Goal: Information Seeking & Learning: Understand process/instructions

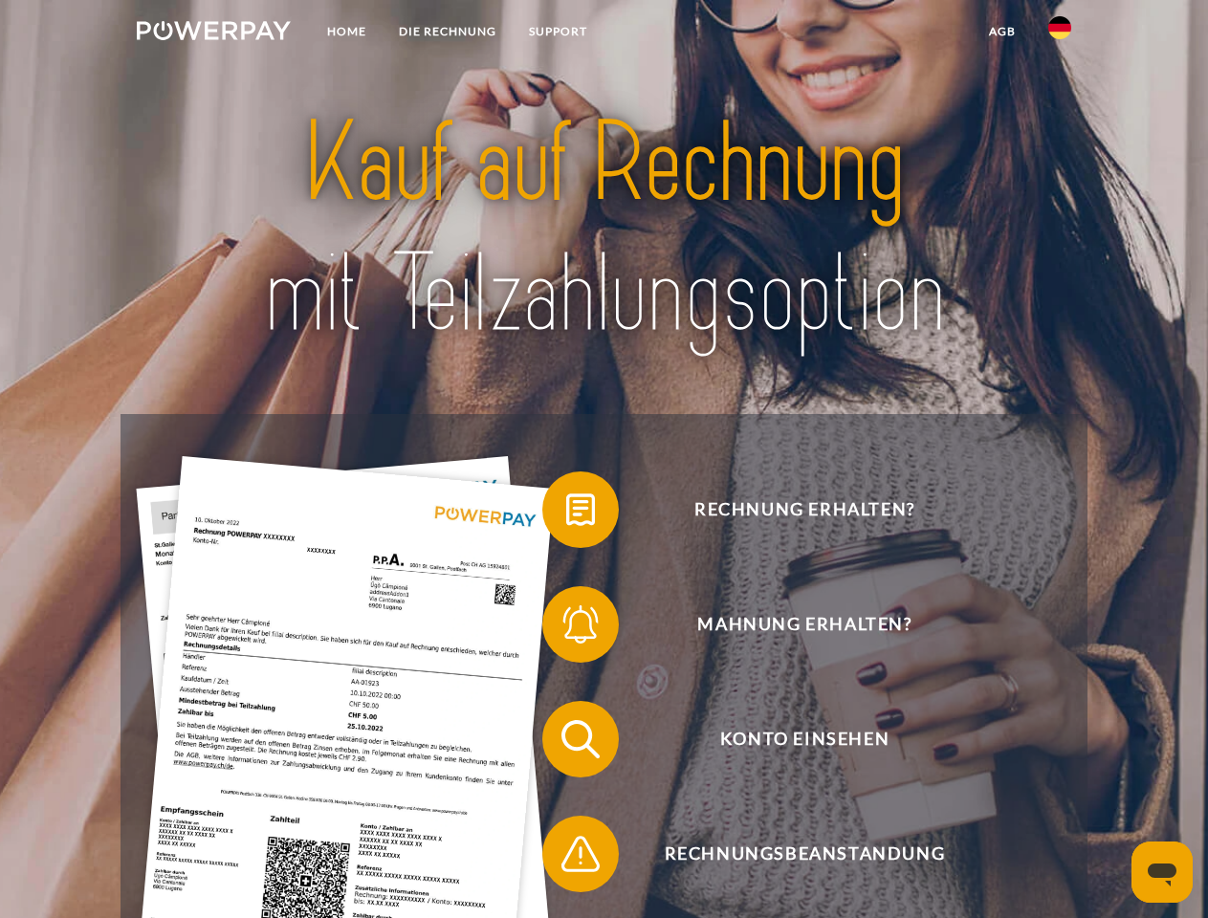
click at [213, 33] on img at bounding box center [214, 30] width 154 height 19
click at [1059, 33] on img at bounding box center [1059, 27] width 23 height 23
click at [1001, 32] on link "agb" at bounding box center [1001, 31] width 59 height 34
click at [566, 513] on span at bounding box center [552, 510] width 96 height 96
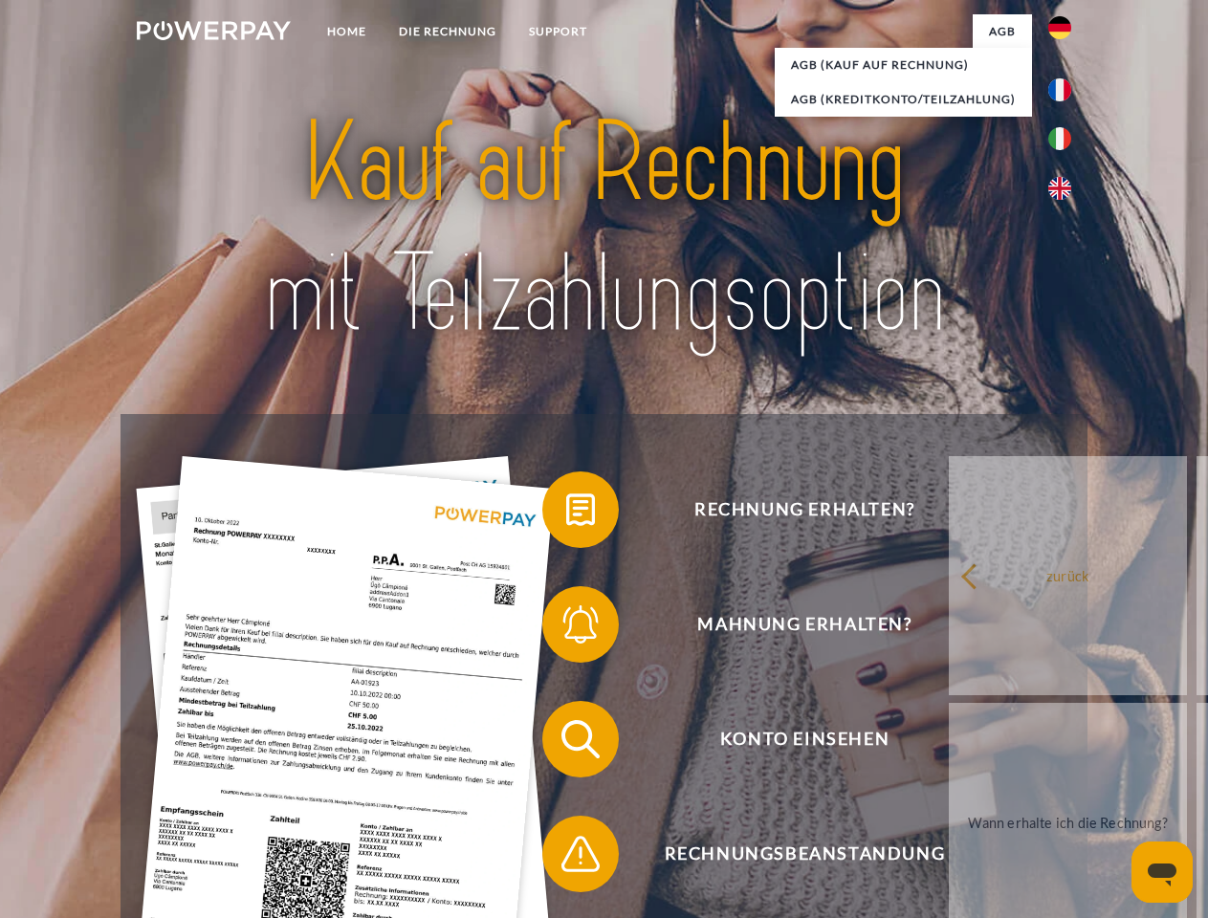
click at [566, 628] on span at bounding box center [552, 625] width 96 height 96
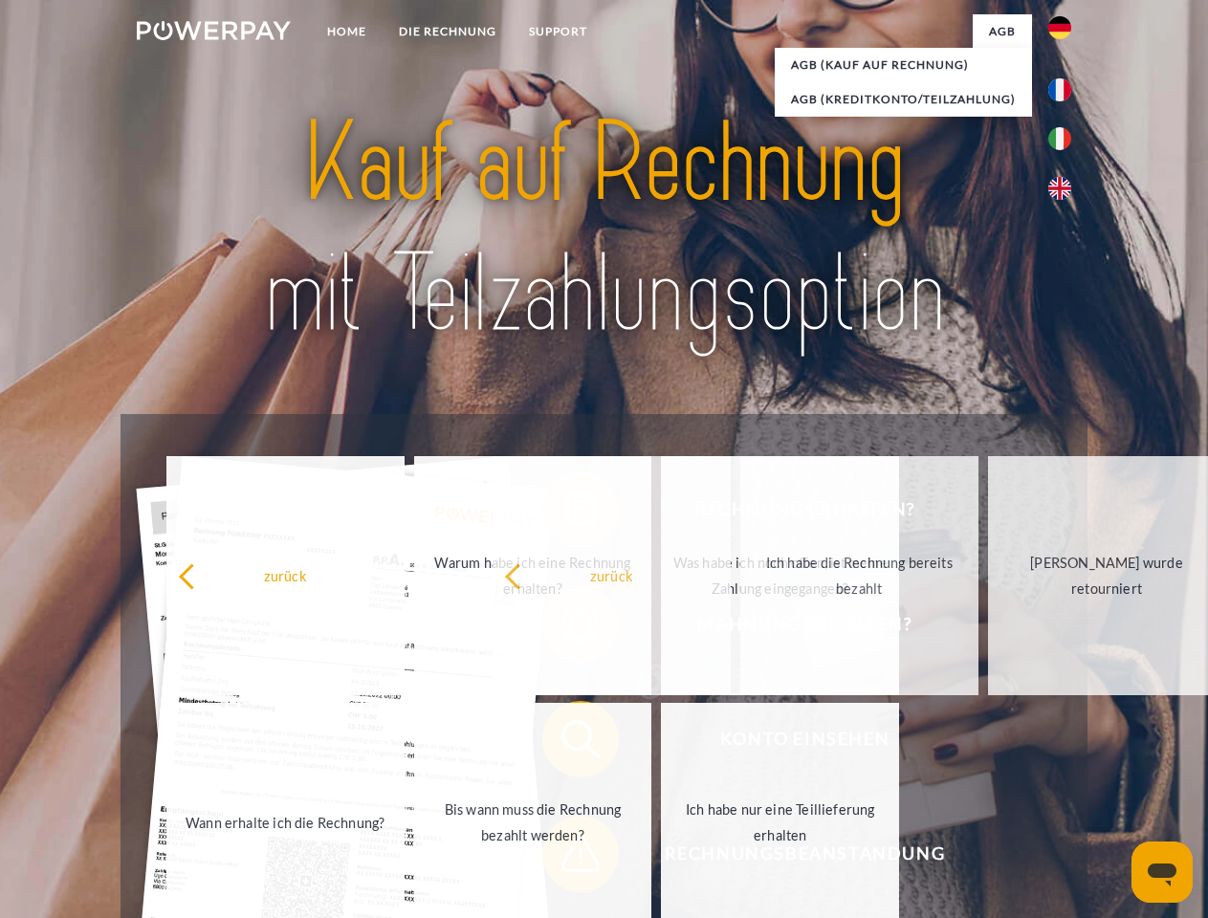
click at [566, 858] on span at bounding box center [552, 854] width 96 height 96
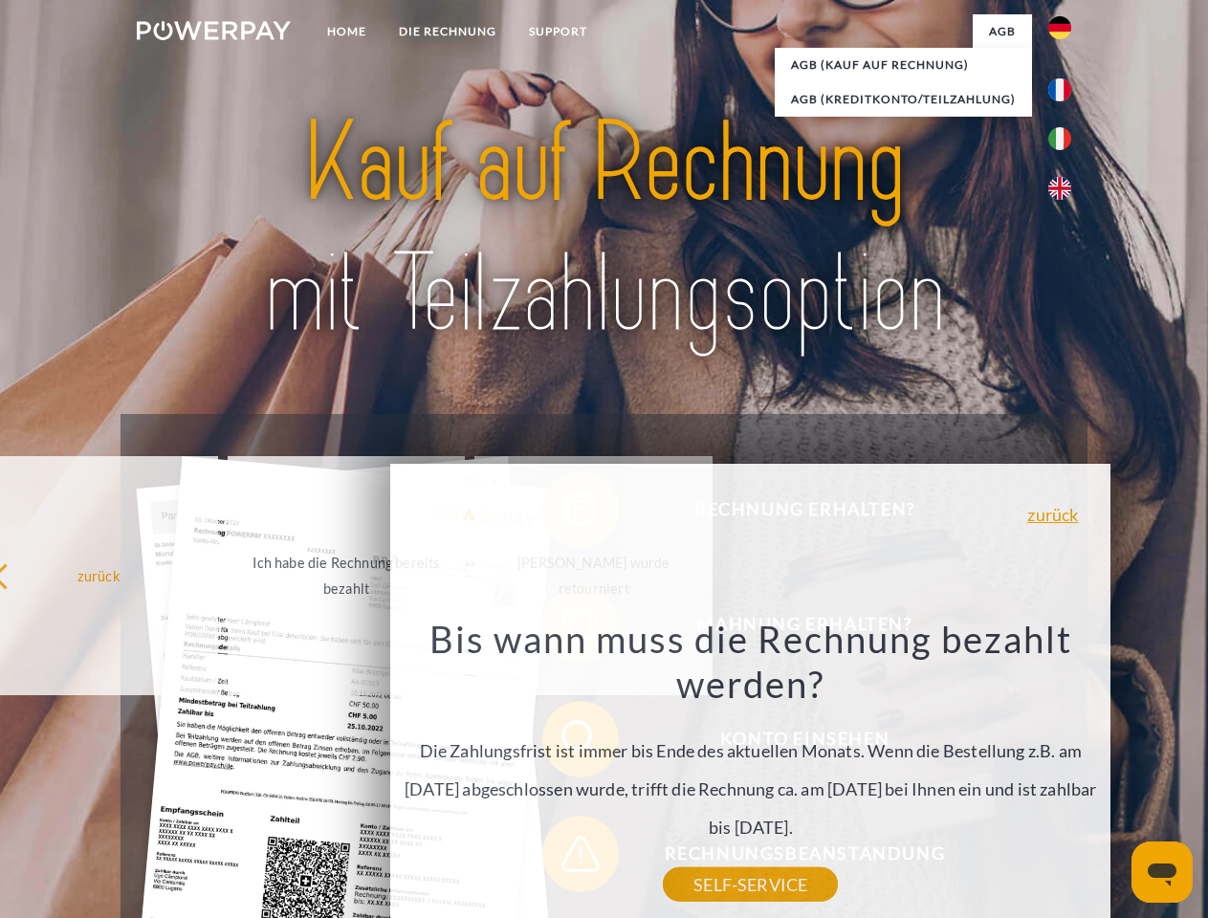
click at [1162, 872] on icon "Messaging-Fenster öffnen" at bounding box center [1161, 874] width 29 height 23
